Goal: Check status: Check status

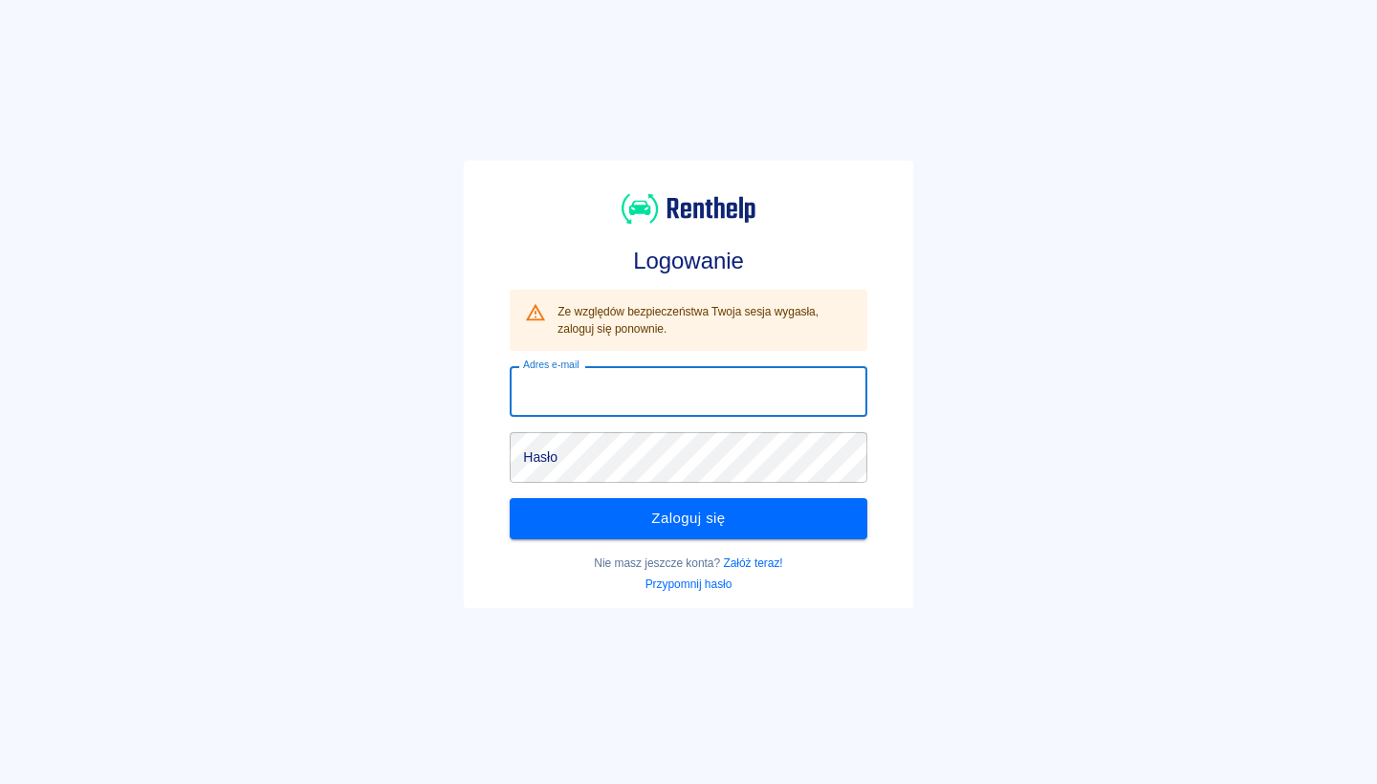
type input "[EMAIL_ADDRESS][DOMAIN_NAME]"
click at [688, 518] on button "Zaloguj się" at bounding box center [688, 518] width 357 height 40
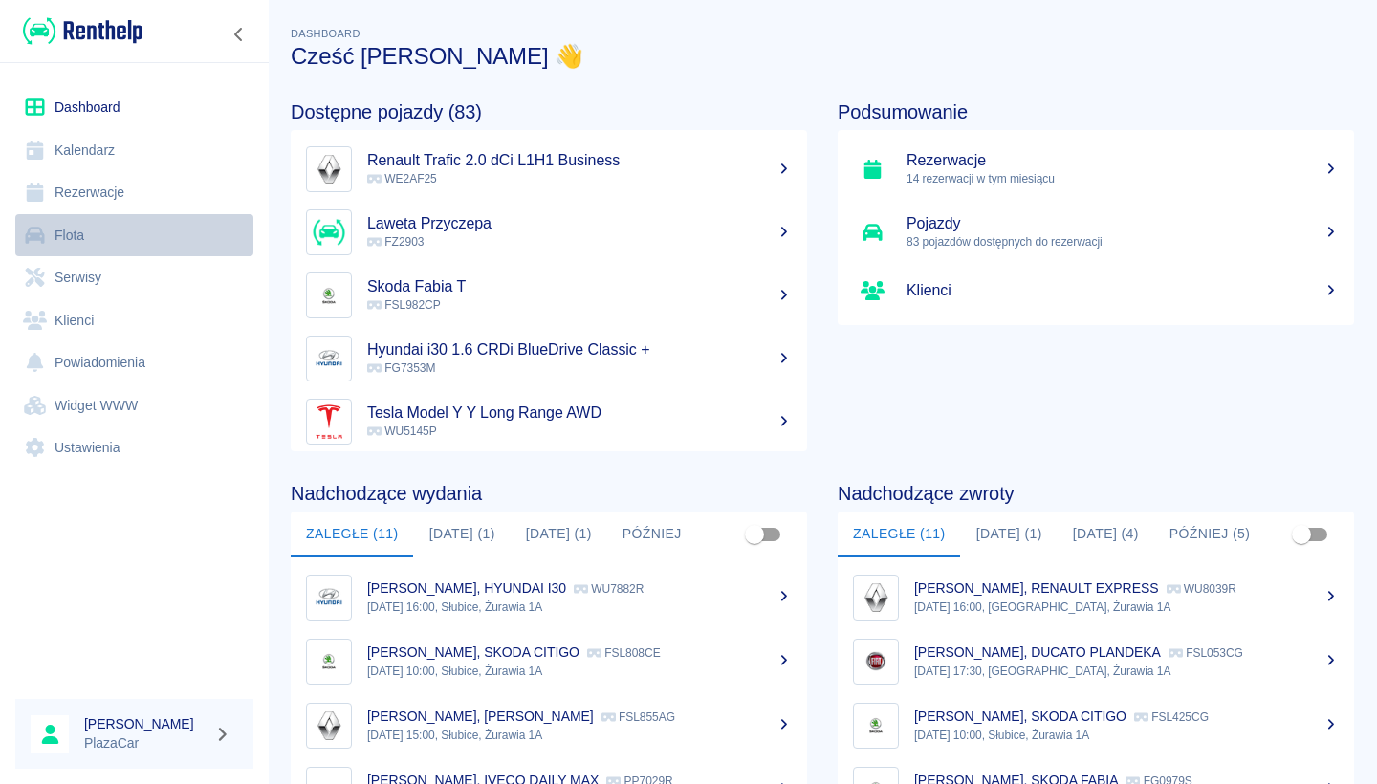
click at [148, 219] on link "Flota" at bounding box center [134, 235] width 238 height 43
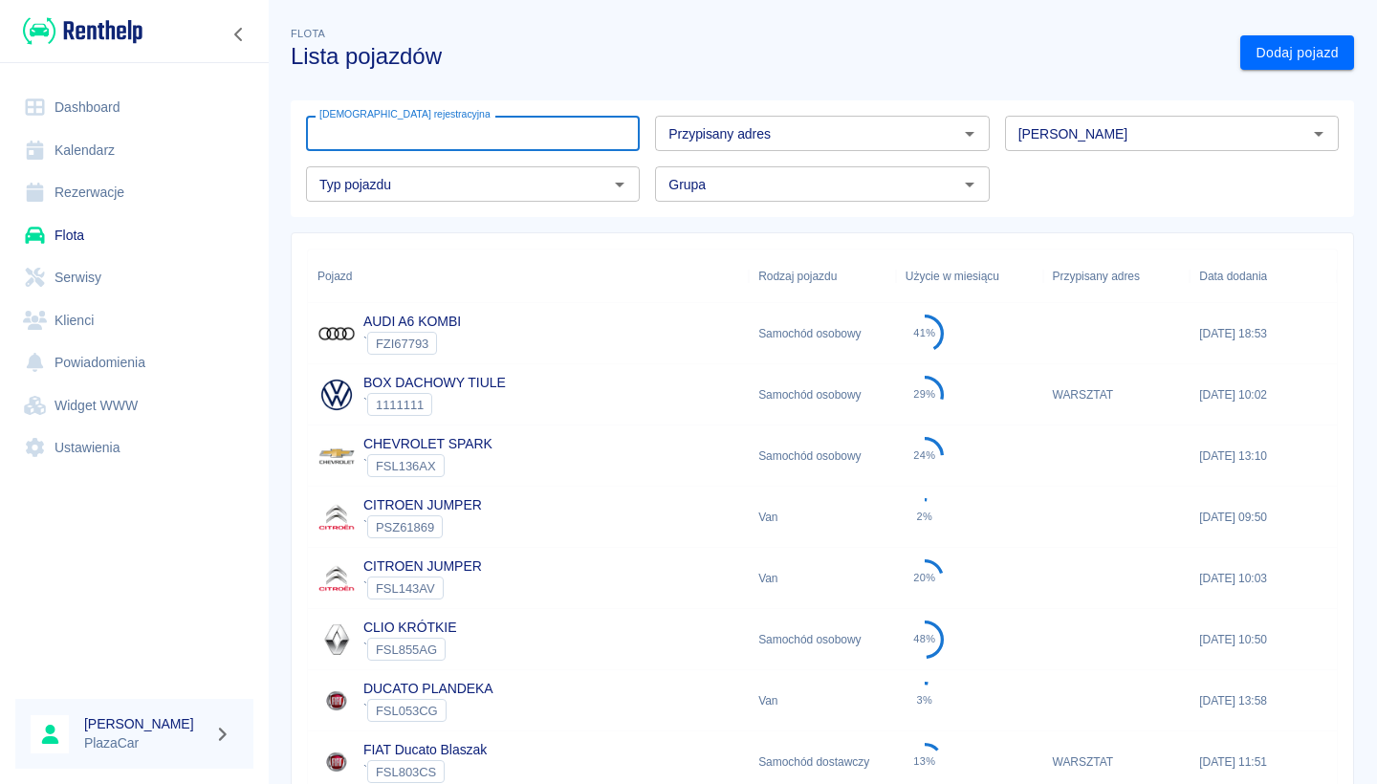
click at [395, 132] on input "[DEMOGRAPHIC_DATA] rejestracyjna" at bounding box center [473, 133] width 334 height 35
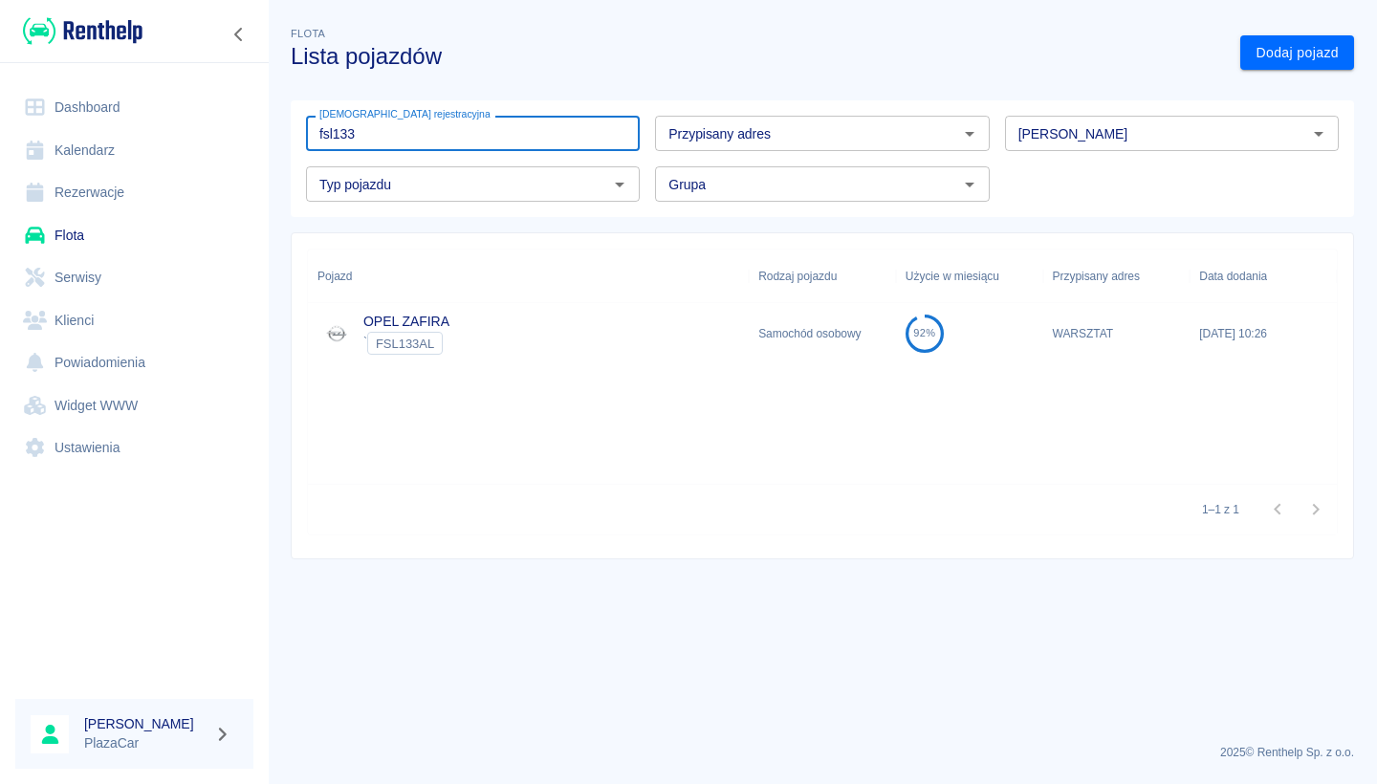
type input "fsl133"
click at [653, 307] on div "OPEL ZAFIRA ` FSL133AL" at bounding box center [528, 333] width 441 height 61
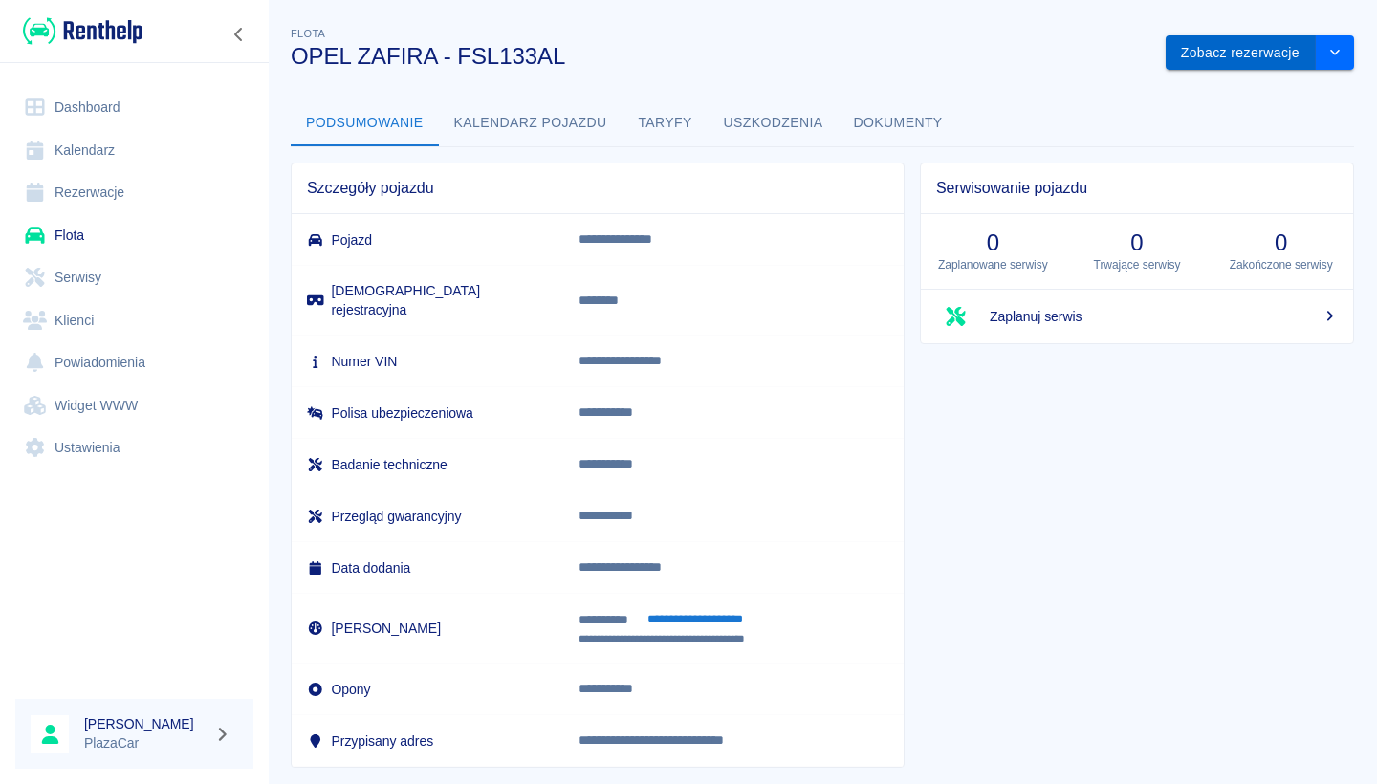
click at [1245, 50] on button "Zobacz rezerwacje" at bounding box center [1241, 52] width 150 height 35
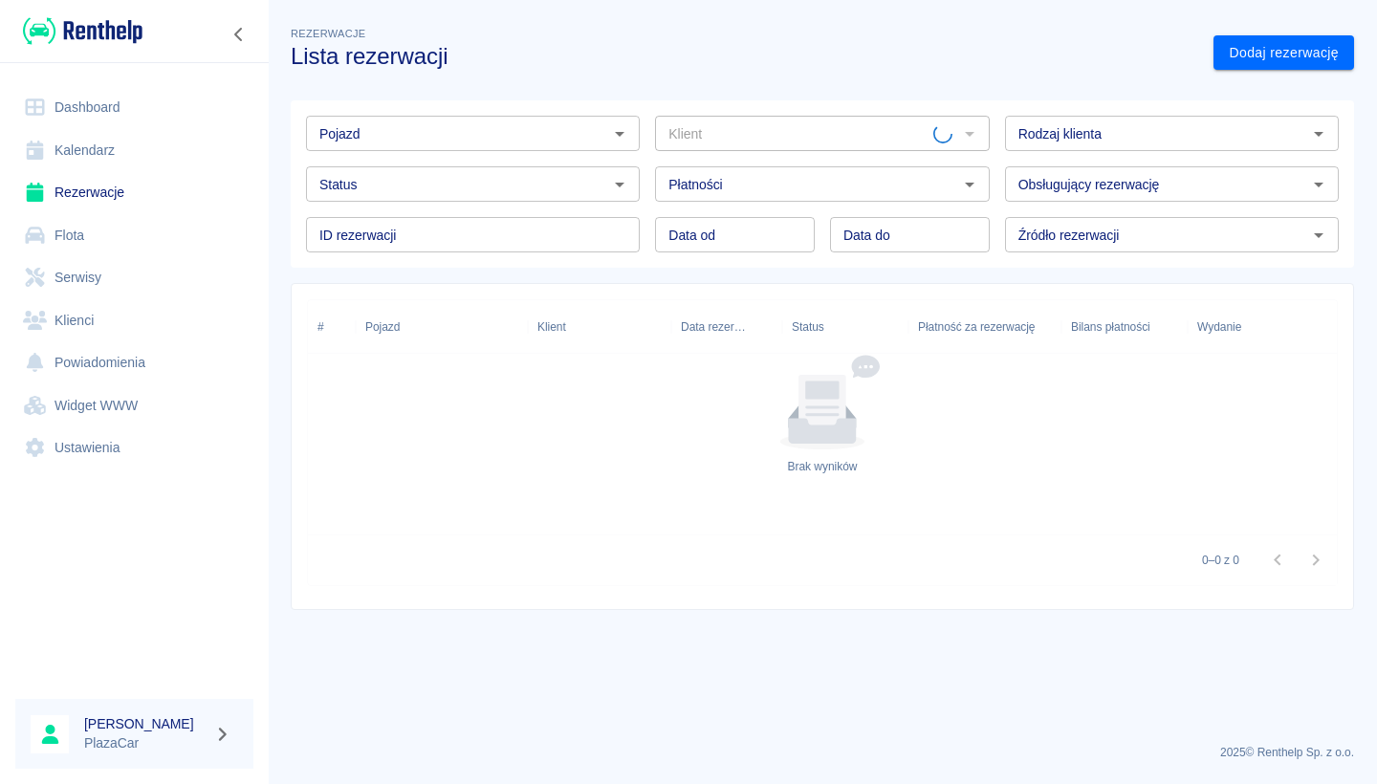
type input "OPEL ZAFIRA - FSL133AL"
click at [495, 186] on input "Status" at bounding box center [457, 184] width 291 height 24
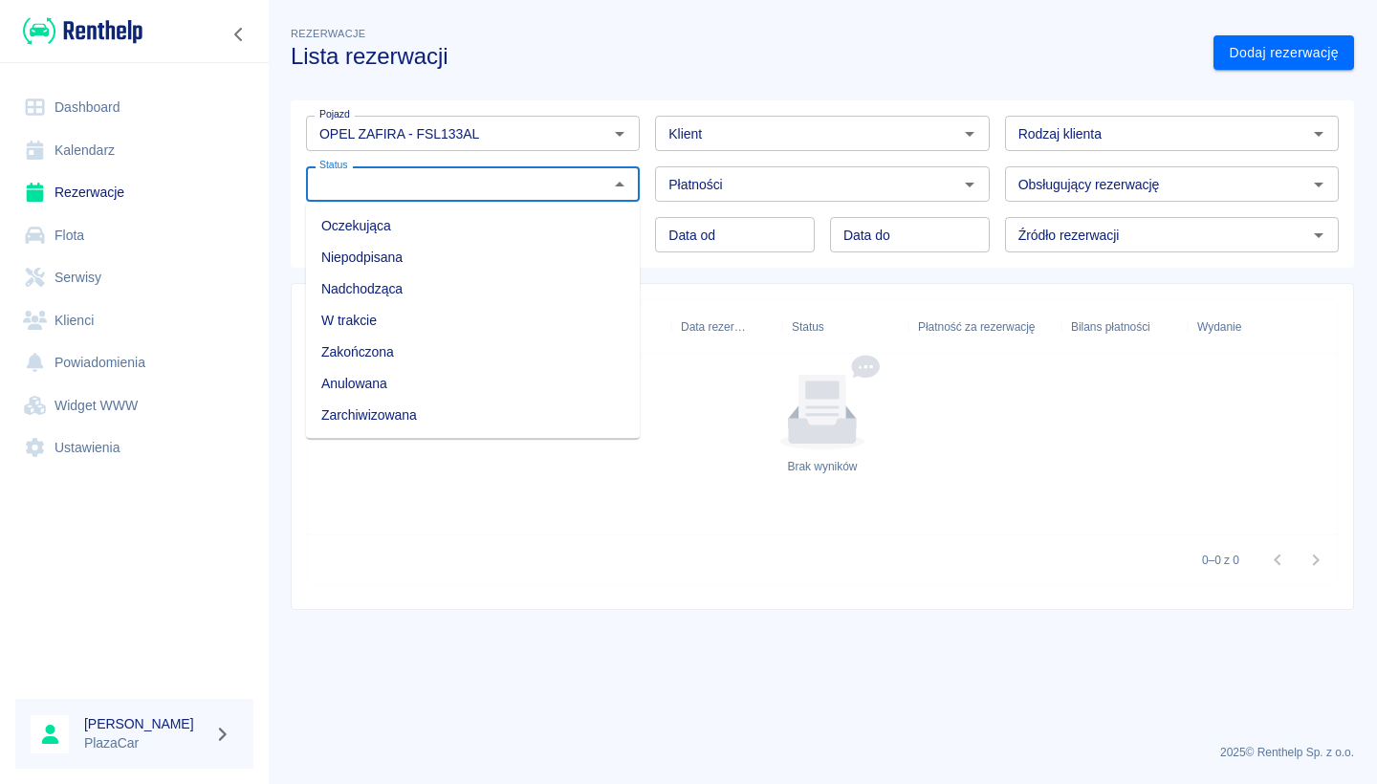
click at [414, 424] on li "Zarchiwizowana" at bounding box center [473, 416] width 334 height 32
type input "Zarchiwizowana"
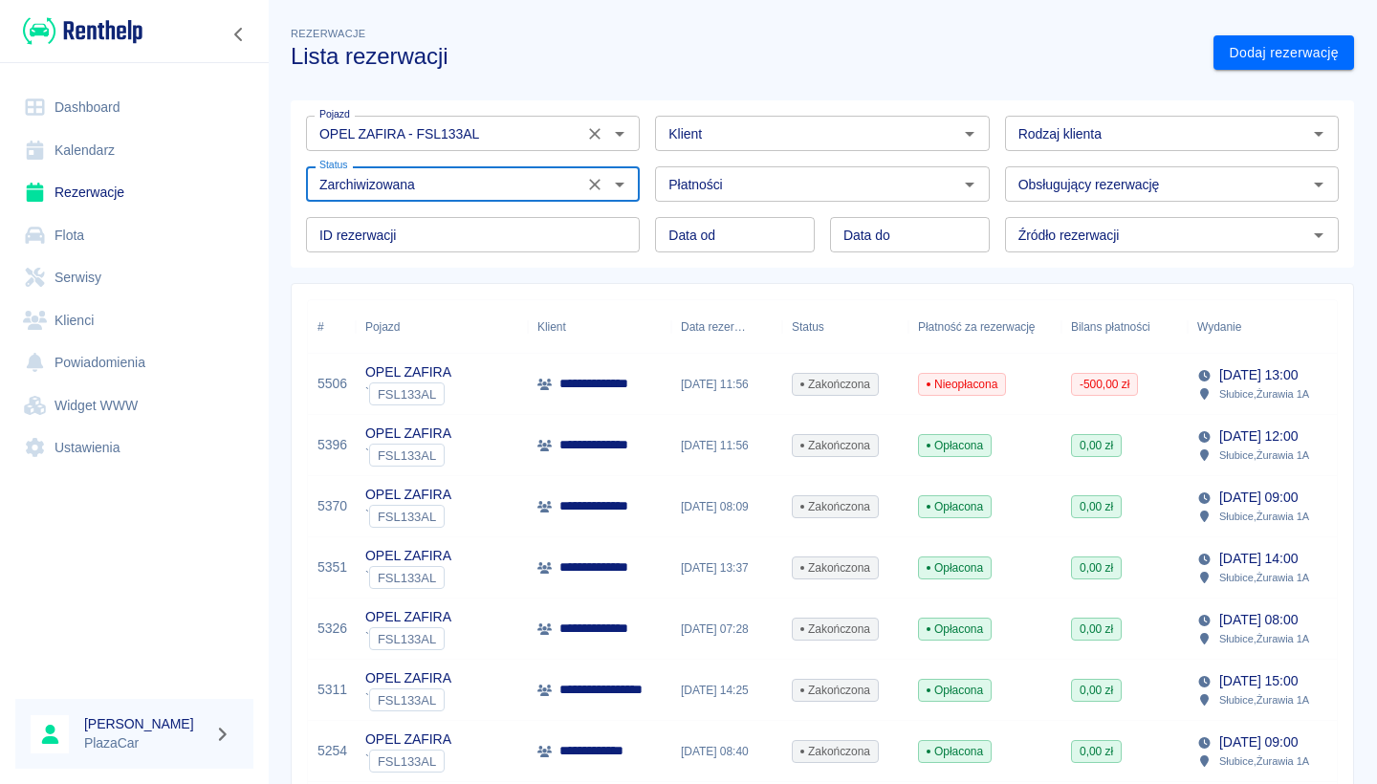
click at [500, 132] on input "OPEL ZAFIRA - FSL133AL" at bounding box center [445, 133] width 266 height 24
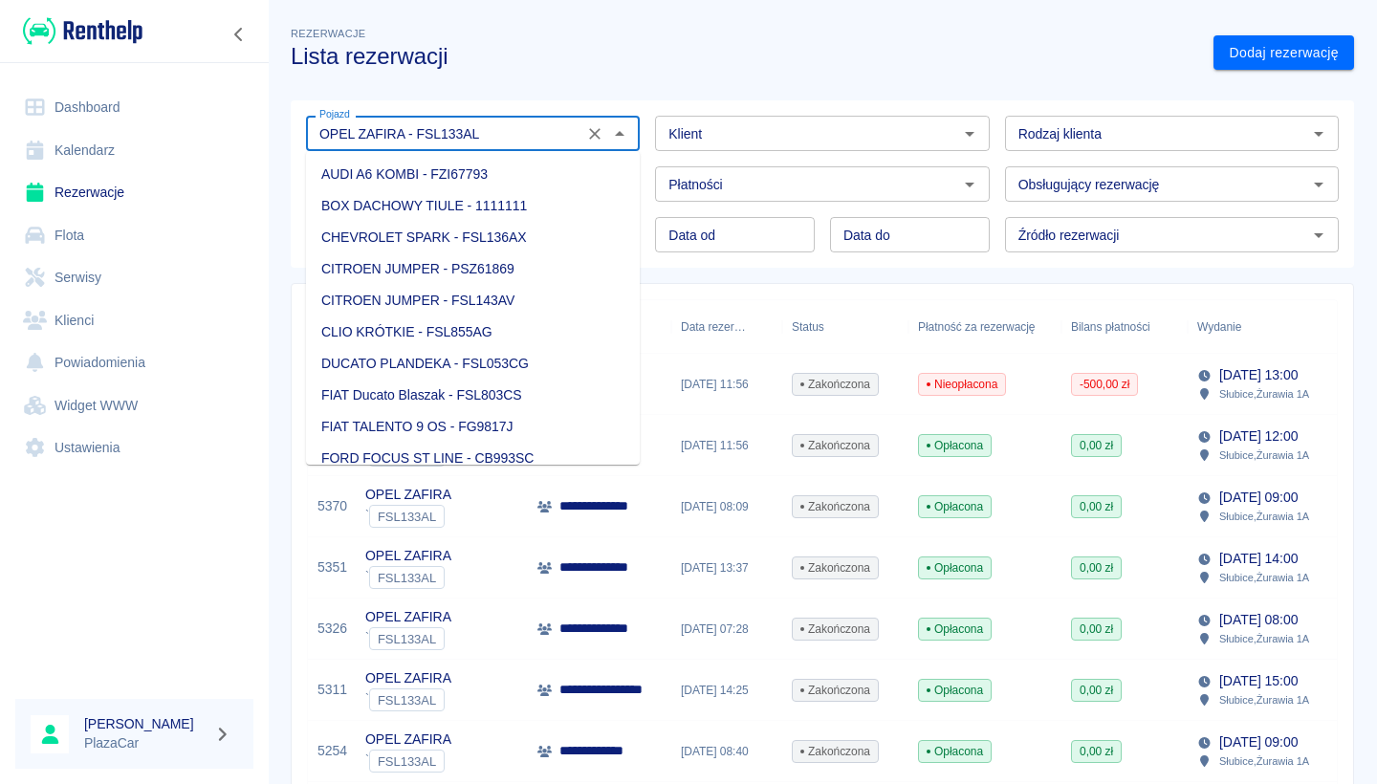
scroll to position [1292, 0]
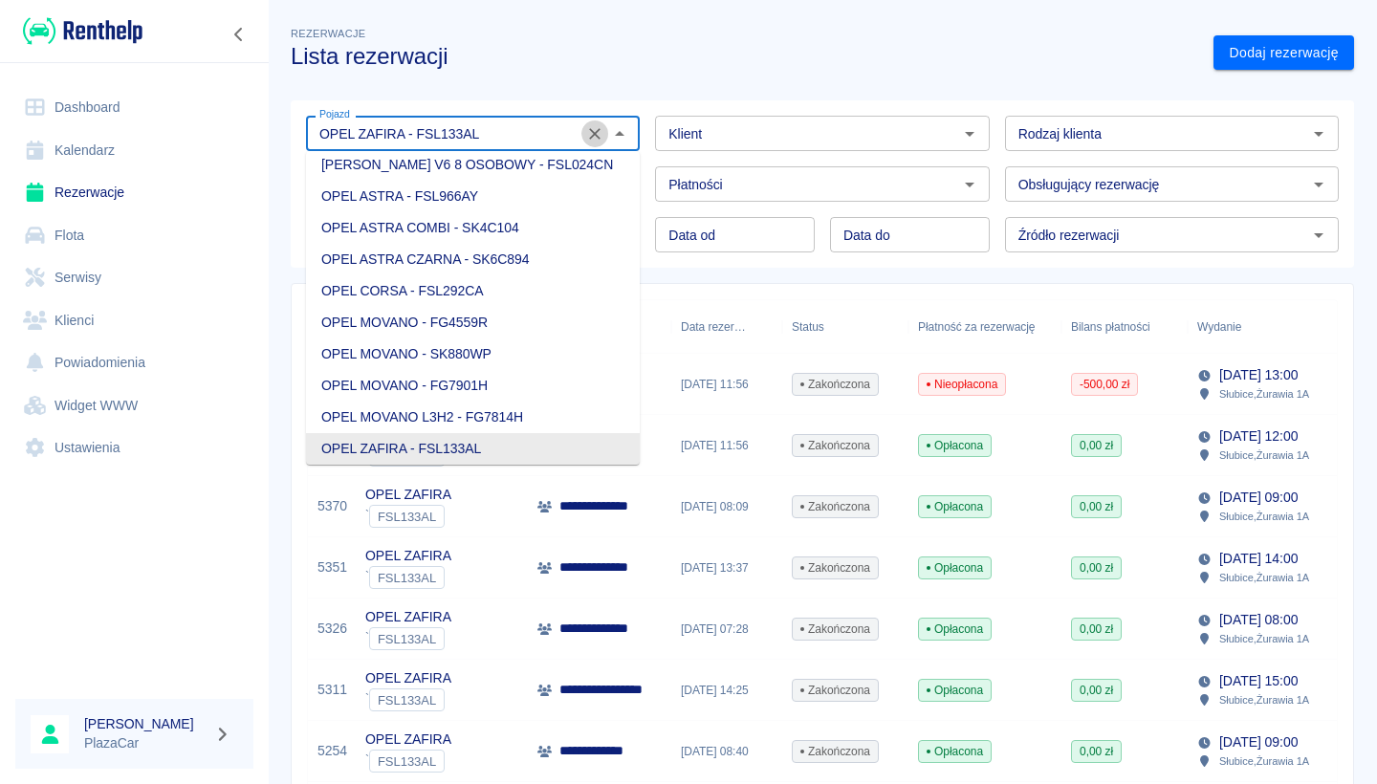
click at [602, 130] on icon "Wyczyść" at bounding box center [594, 133] width 19 height 19
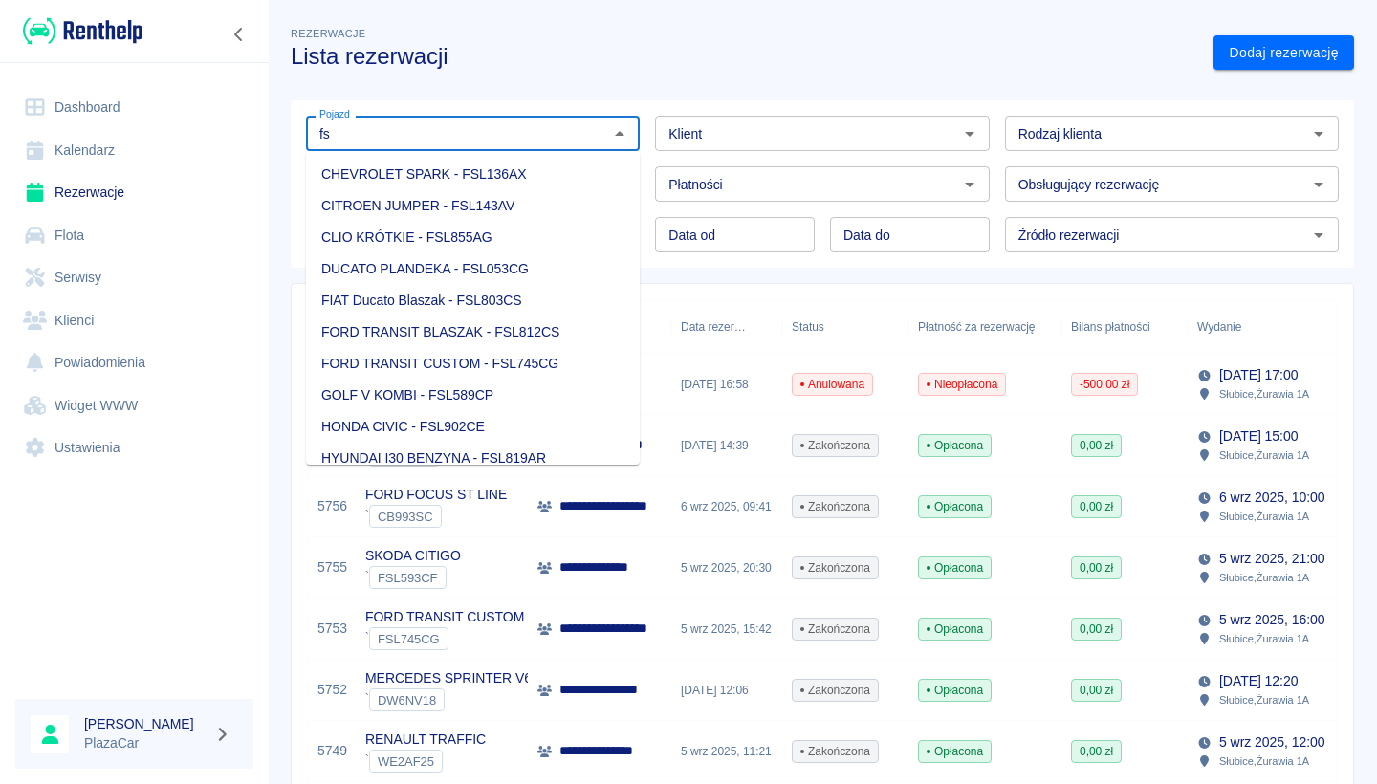
type input "f"
type input "lbi"
